Goal: Task Accomplishment & Management: Use online tool/utility

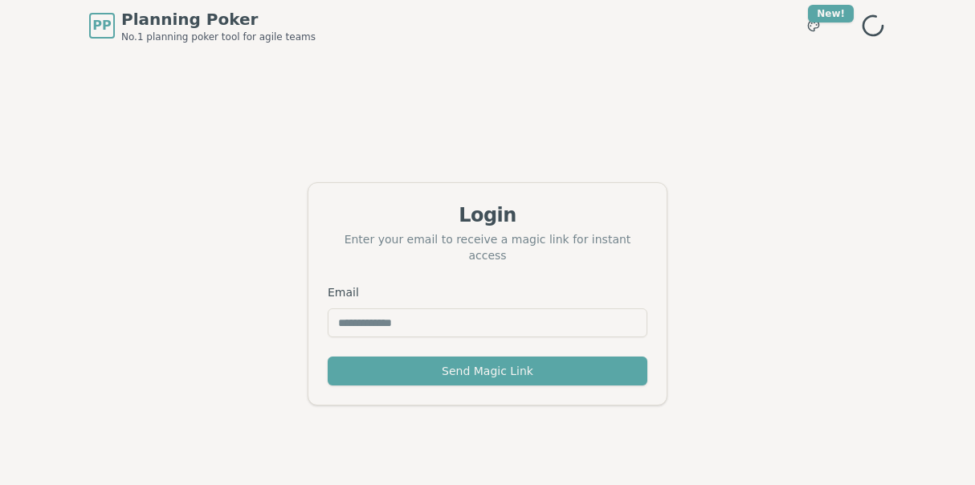
click at [474, 329] on div "Email" at bounding box center [487, 320] width 358 height 74
click at [481, 316] on input "Email" at bounding box center [488, 322] width 320 height 29
type input "**********"
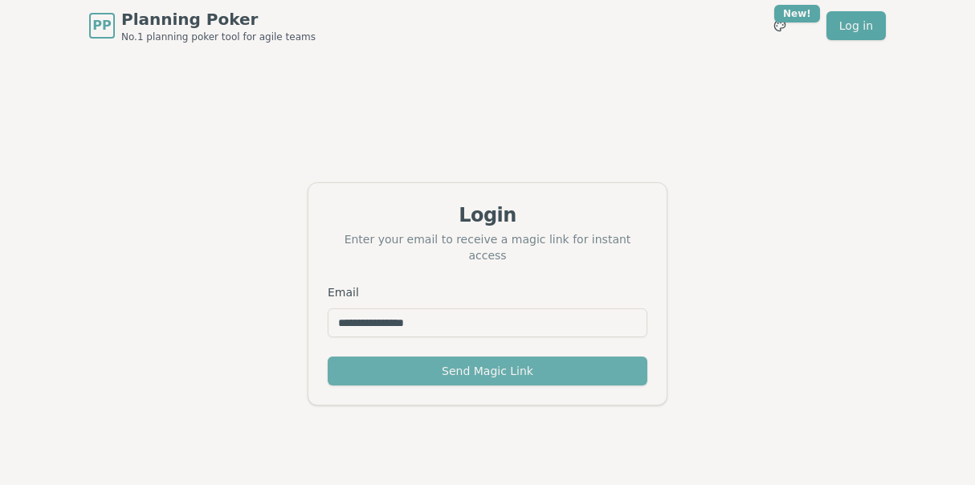
click at [476, 360] on button "Send Magic Link" at bounding box center [488, 371] width 320 height 29
